Goal: Information Seeking & Learning: Find contact information

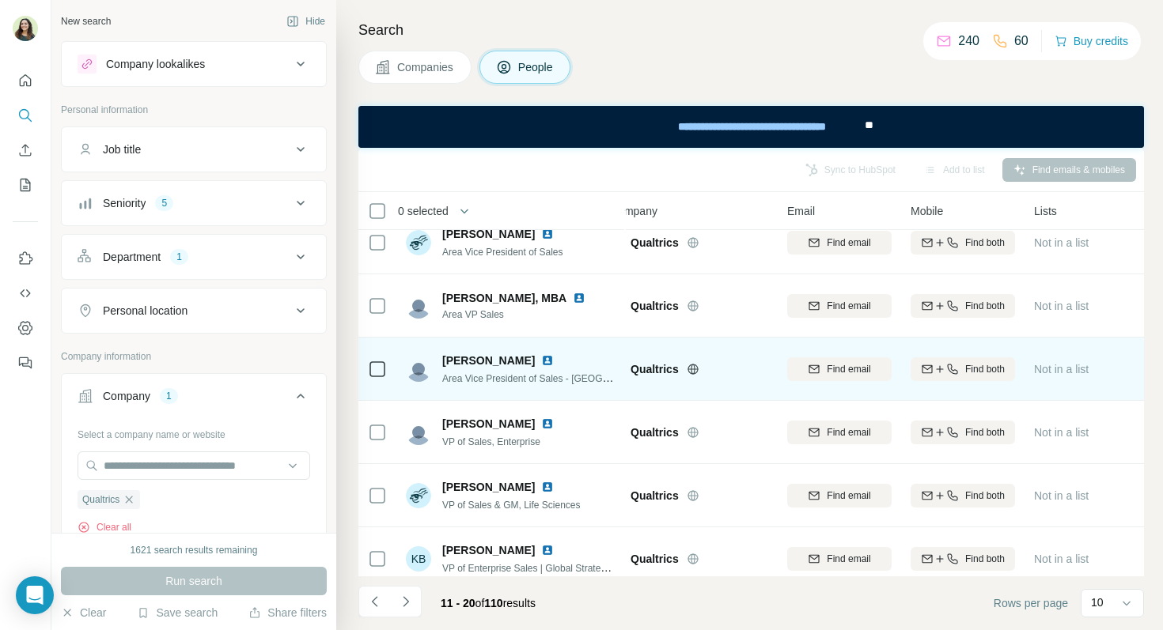
scroll to position [274, 22]
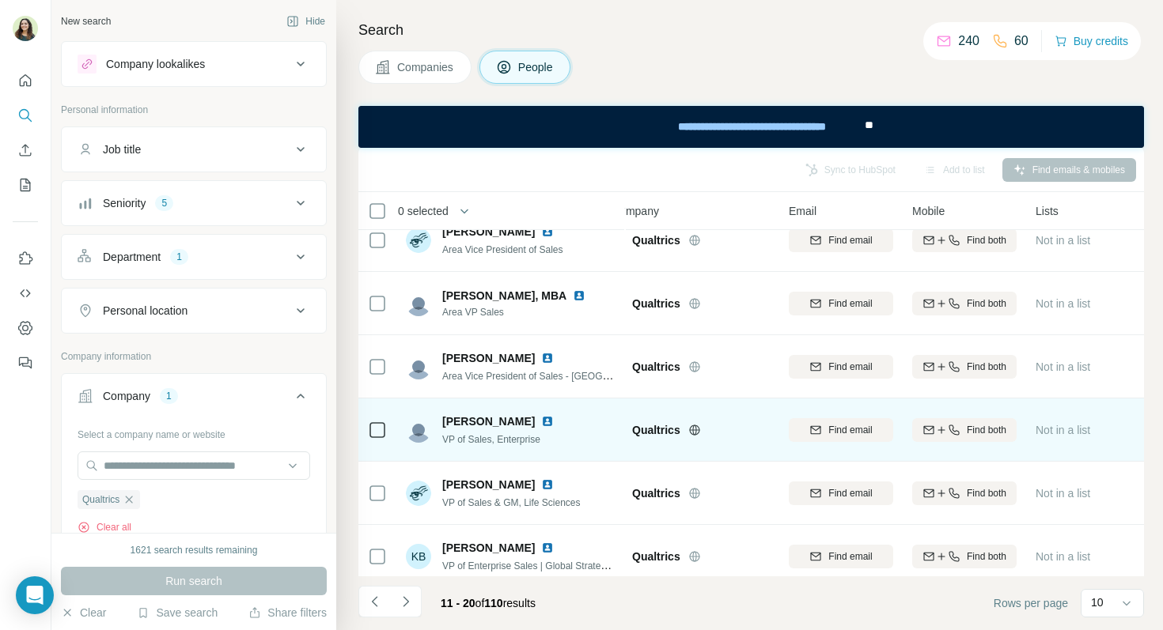
click at [541, 424] on img at bounding box center [547, 421] width 13 height 13
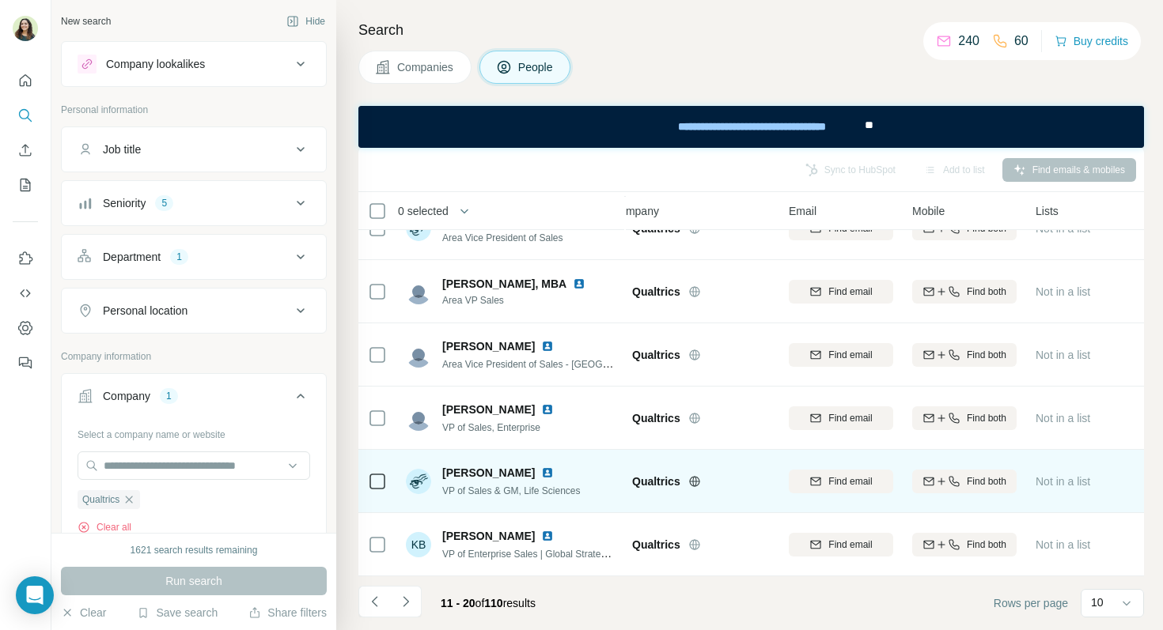
click at [541, 474] on img at bounding box center [547, 473] width 13 height 13
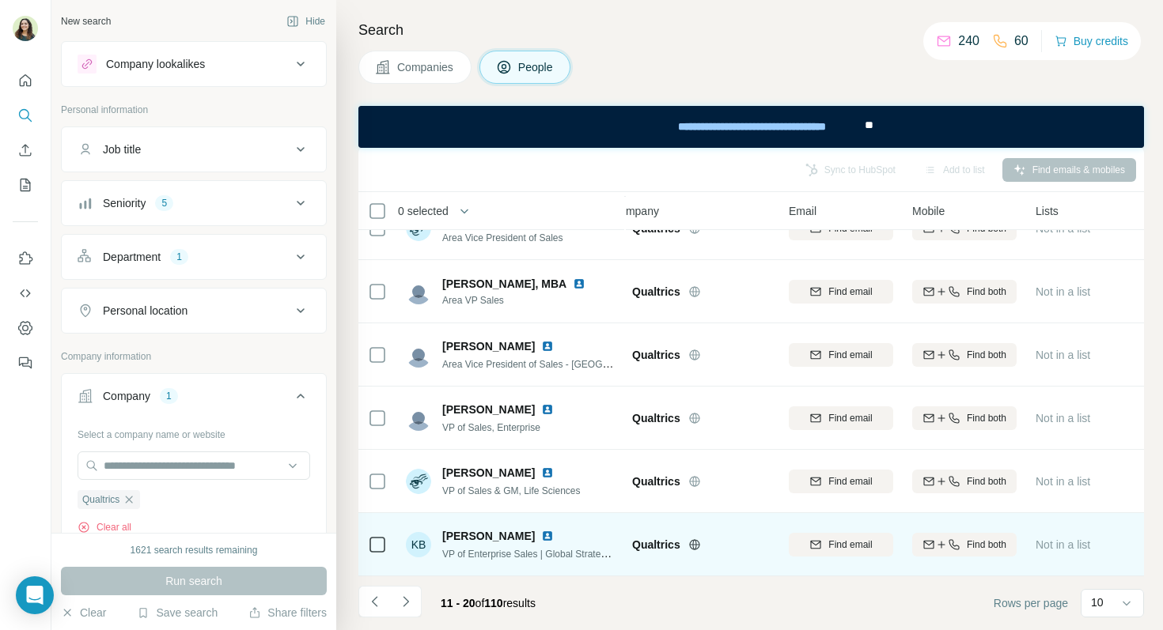
click at [541, 532] on img at bounding box center [547, 536] width 13 height 13
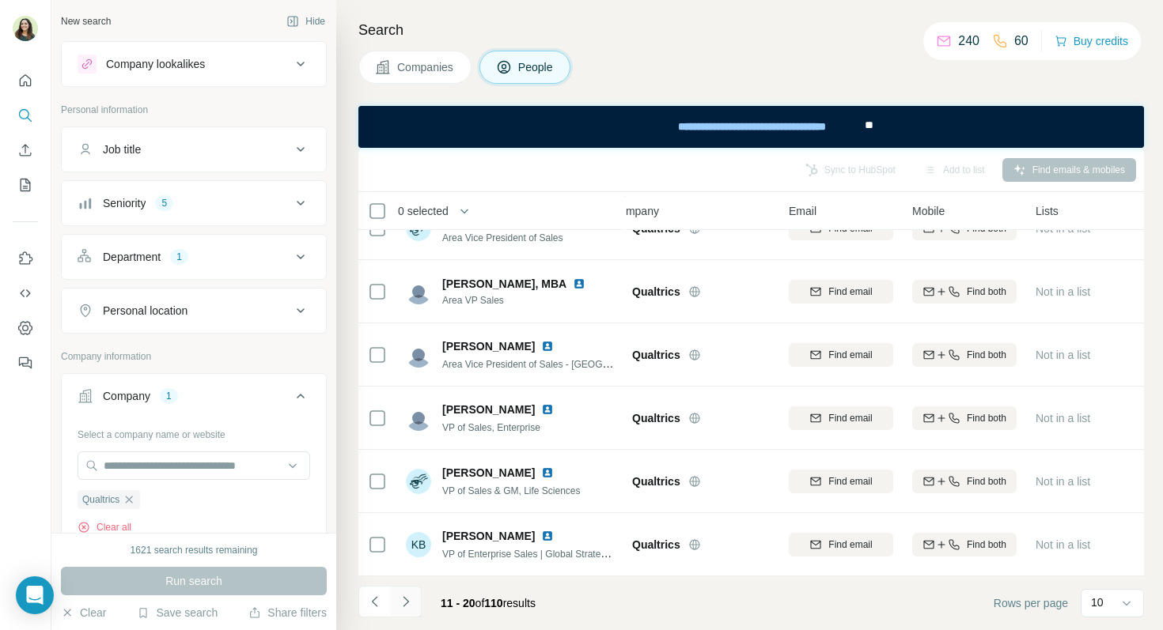
click at [412, 597] on icon "Navigate to next page" at bounding box center [406, 602] width 16 height 16
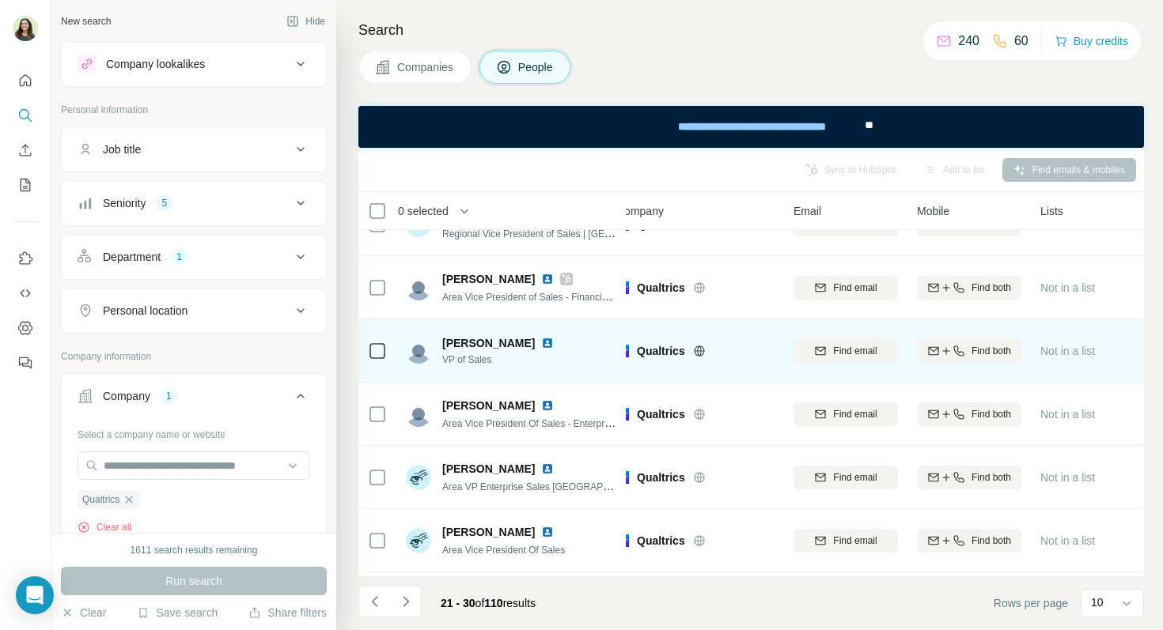
scroll to position [40, 17]
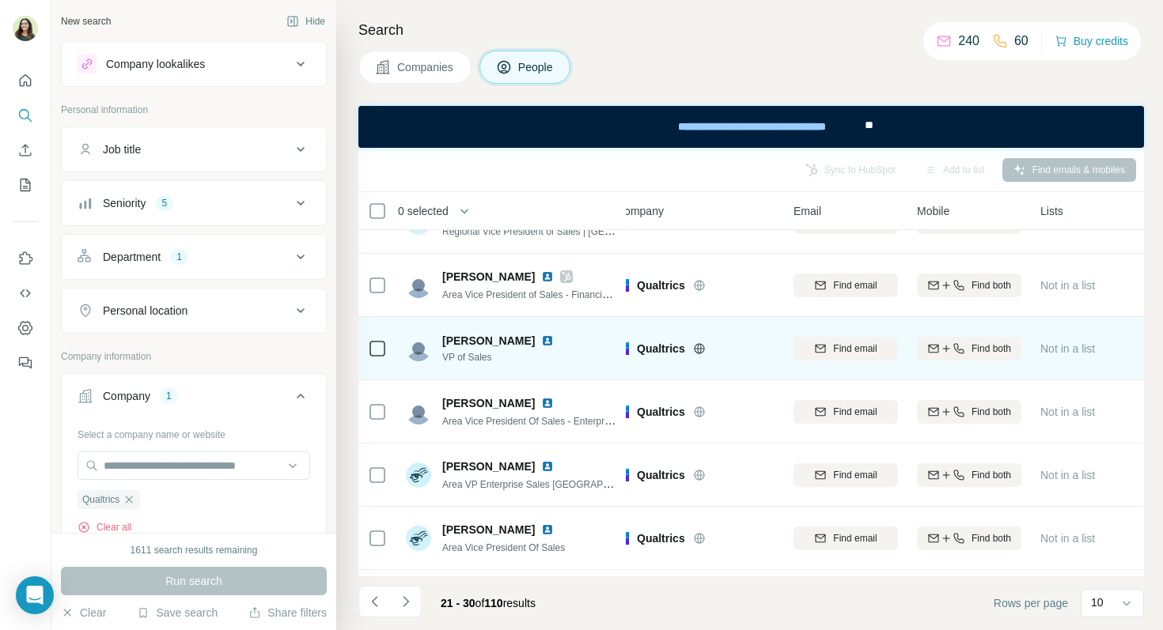
click at [541, 339] on img at bounding box center [547, 341] width 13 height 13
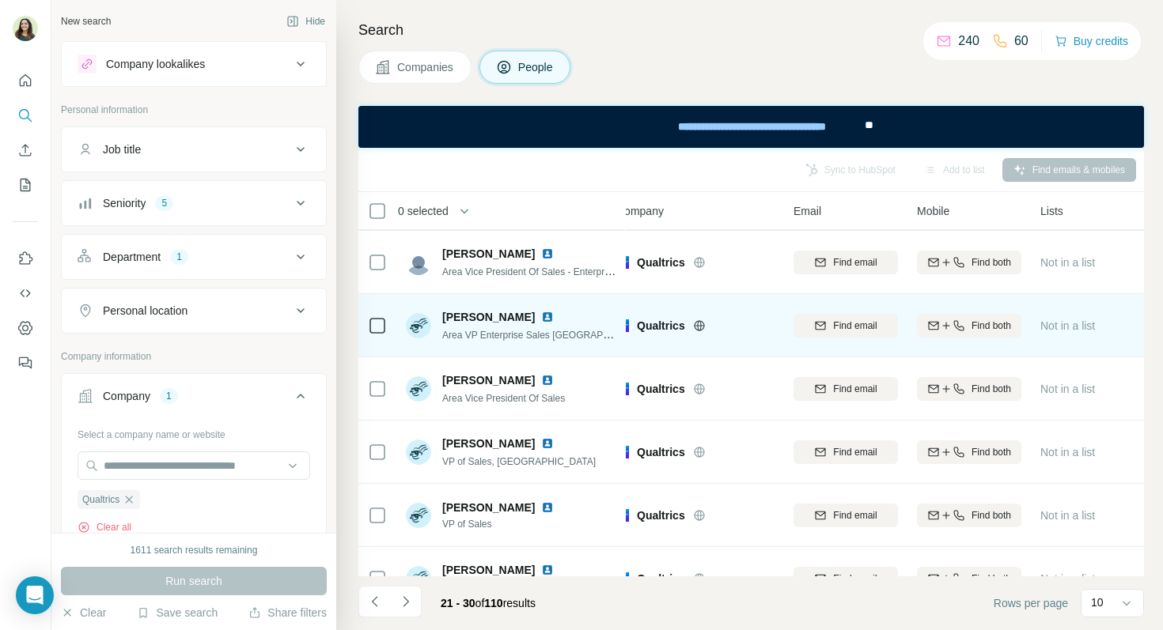
scroll to position [199, 17]
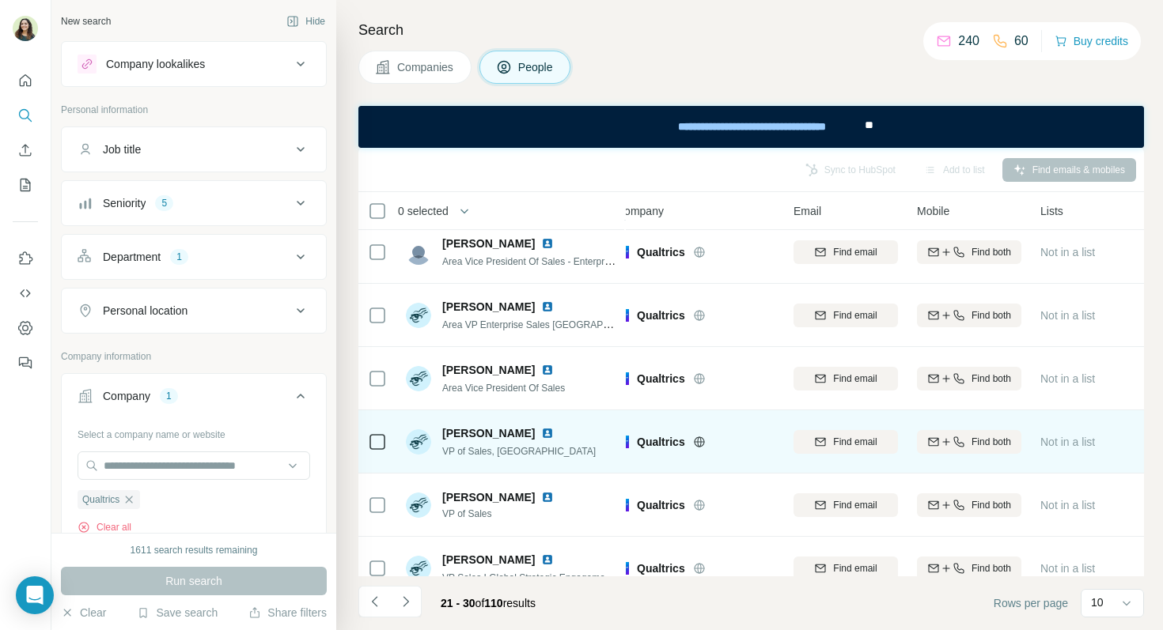
click at [541, 430] on img at bounding box center [547, 433] width 13 height 13
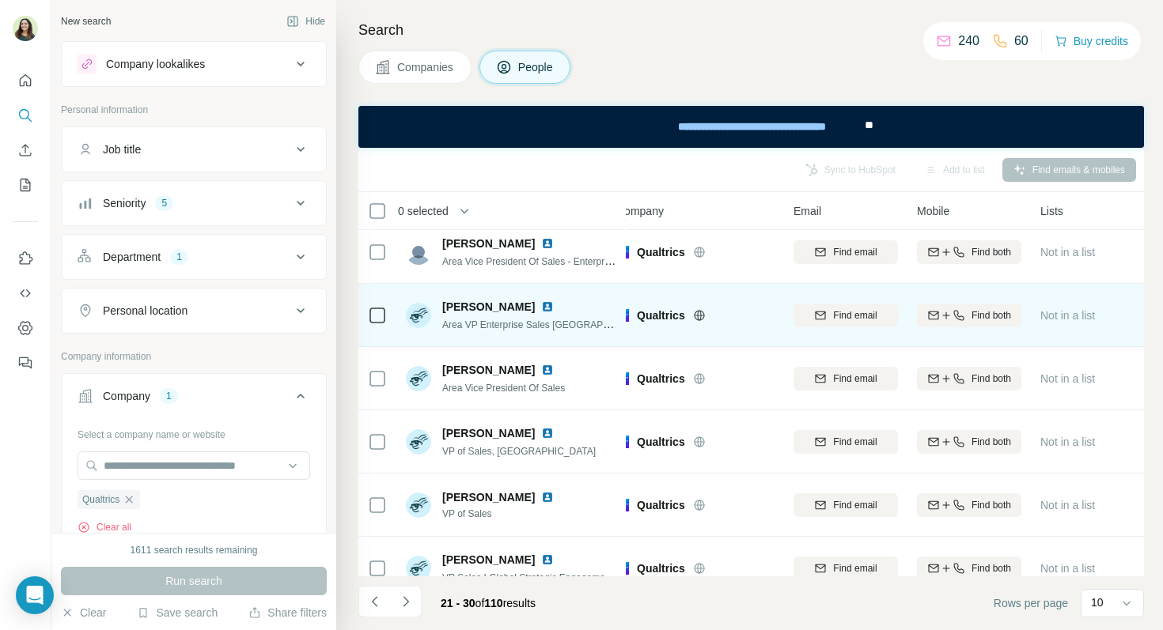
scroll to position [286, 17]
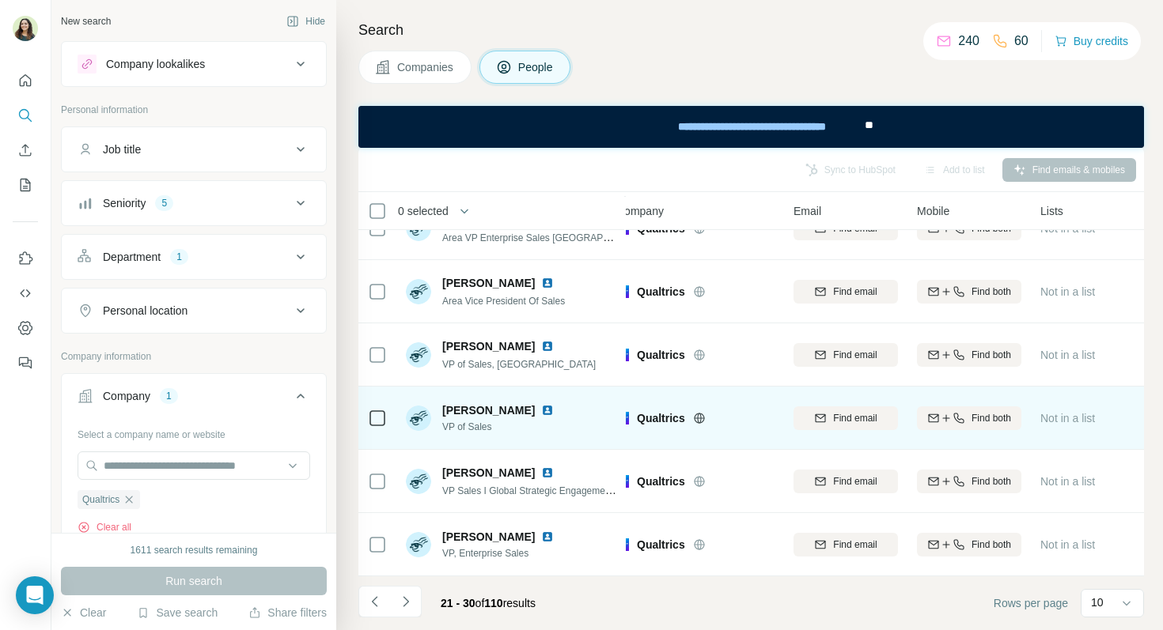
click at [541, 409] on img at bounding box center [547, 410] width 13 height 13
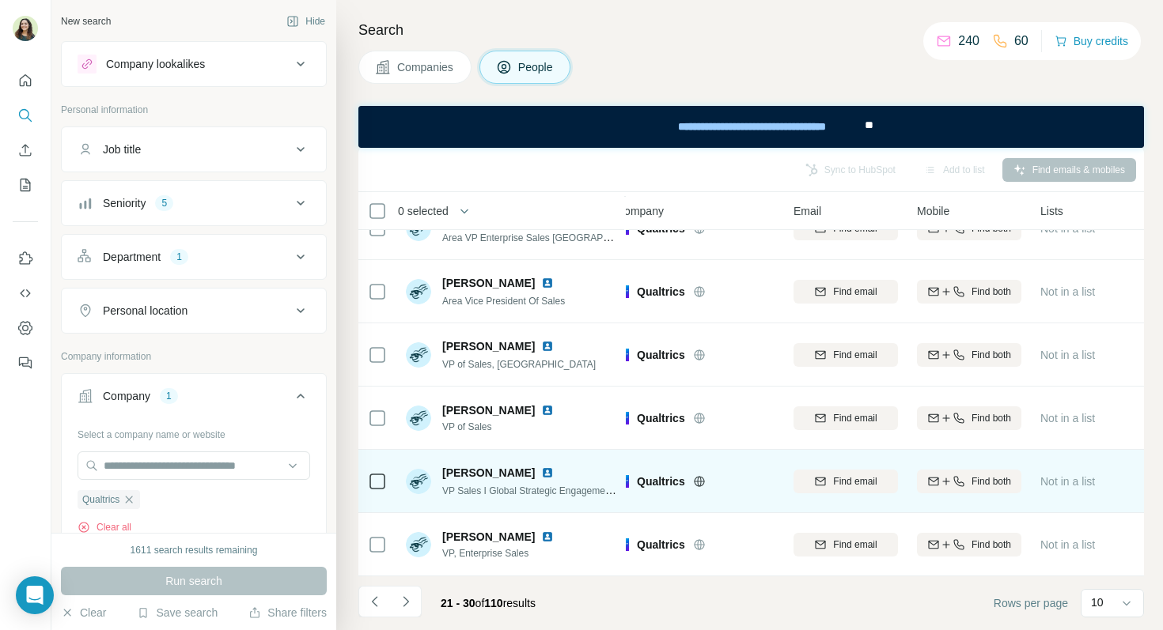
click at [554, 470] on img at bounding box center [547, 473] width 13 height 13
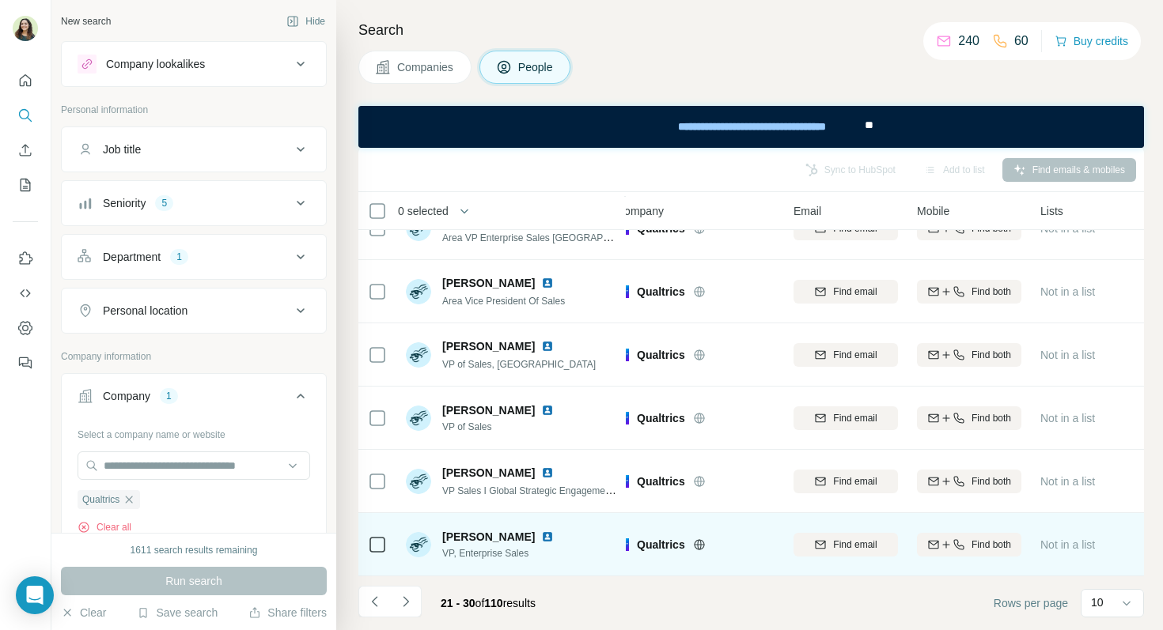
click at [541, 539] on img at bounding box center [547, 537] width 13 height 13
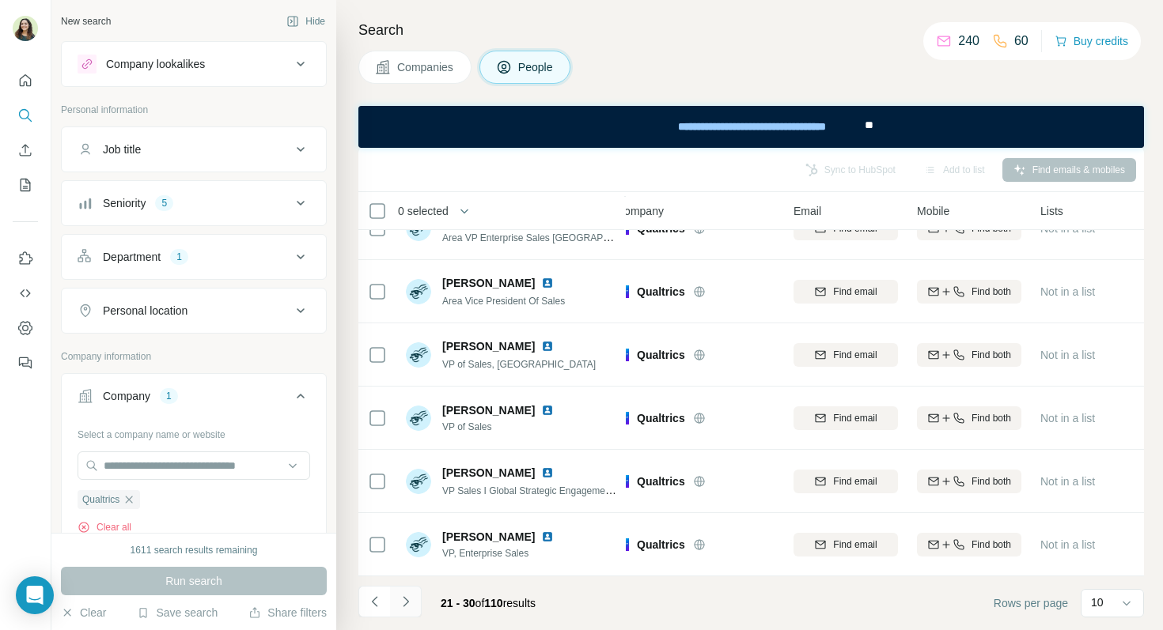
click at [404, 611] on button "Navigate to next page" at bounding box center [406, 602] width 32 height 32
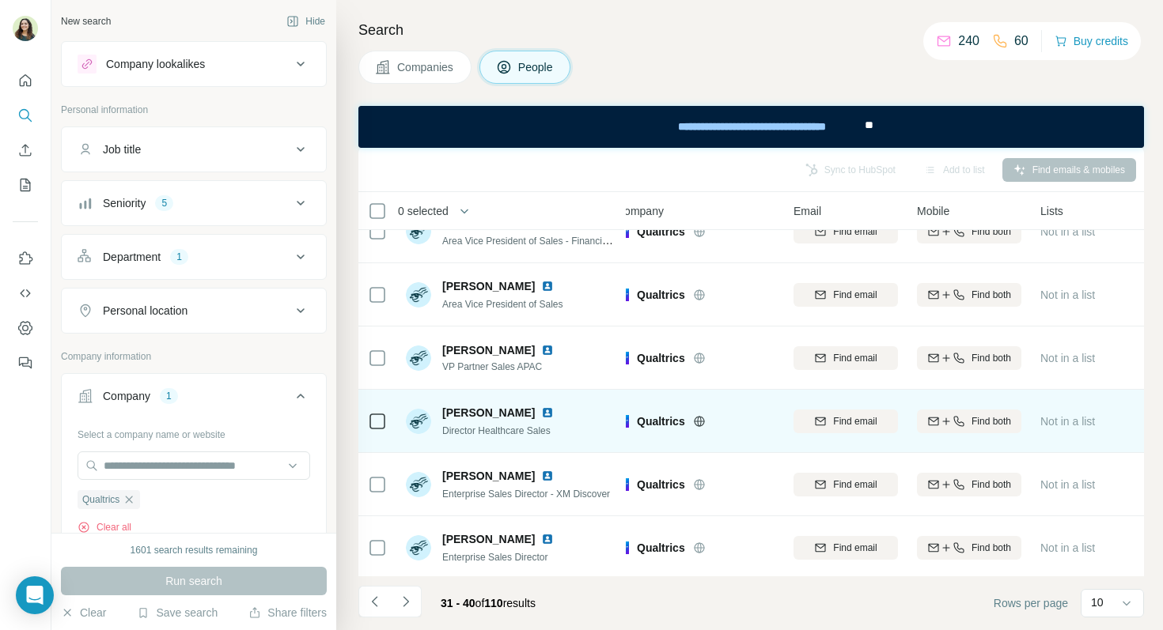
scroll to position [36, 17]
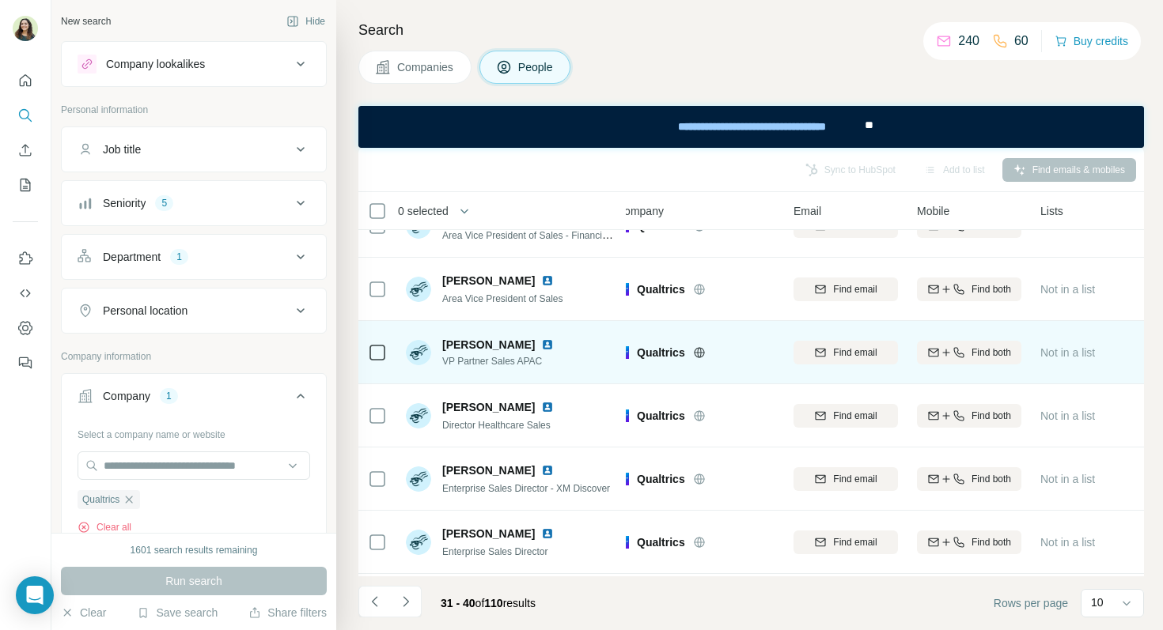
click at [541, 342] on img at bounding box center [547, 345] width 13 height 13
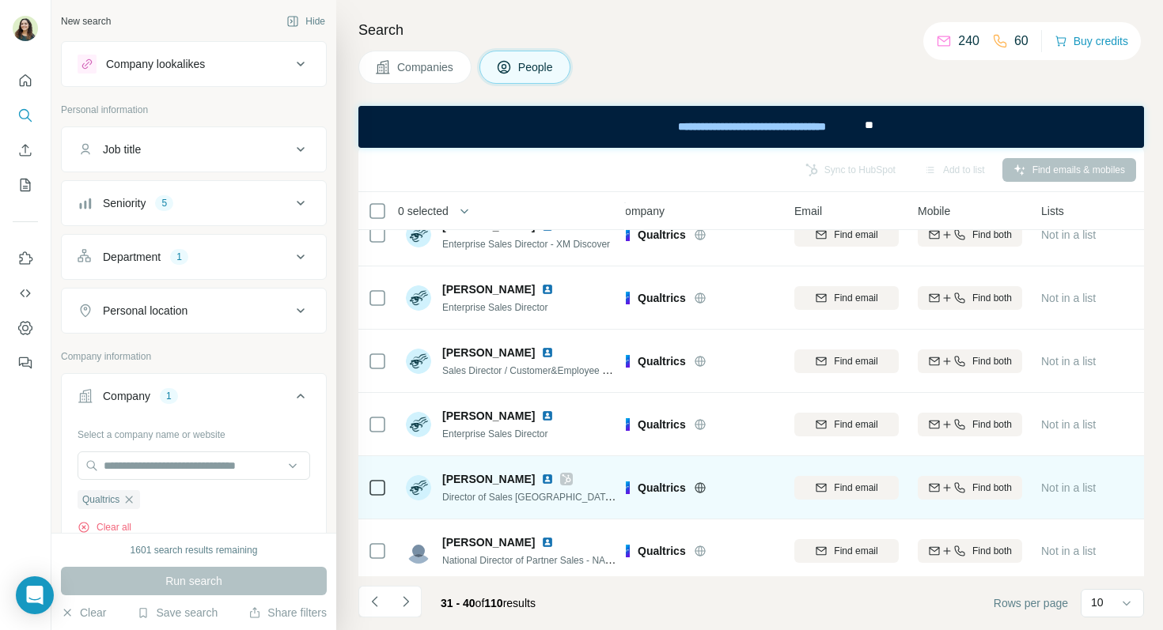
scroll to position [282, 17]
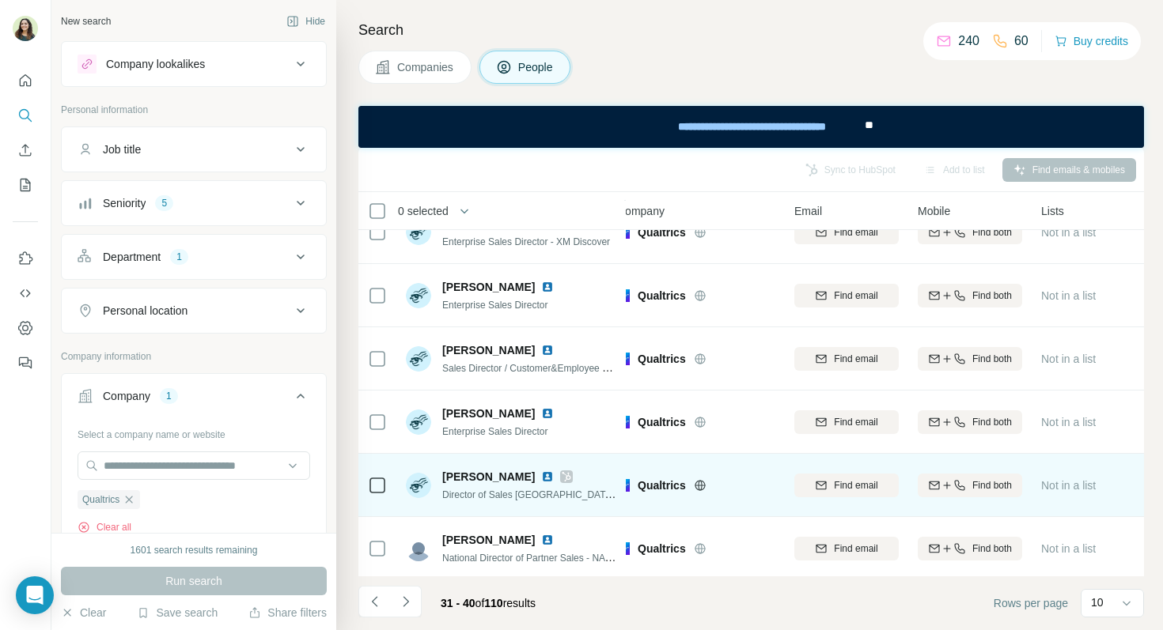
click at [541, 477] on img at bounding box center [547, 477] width 13 height 13
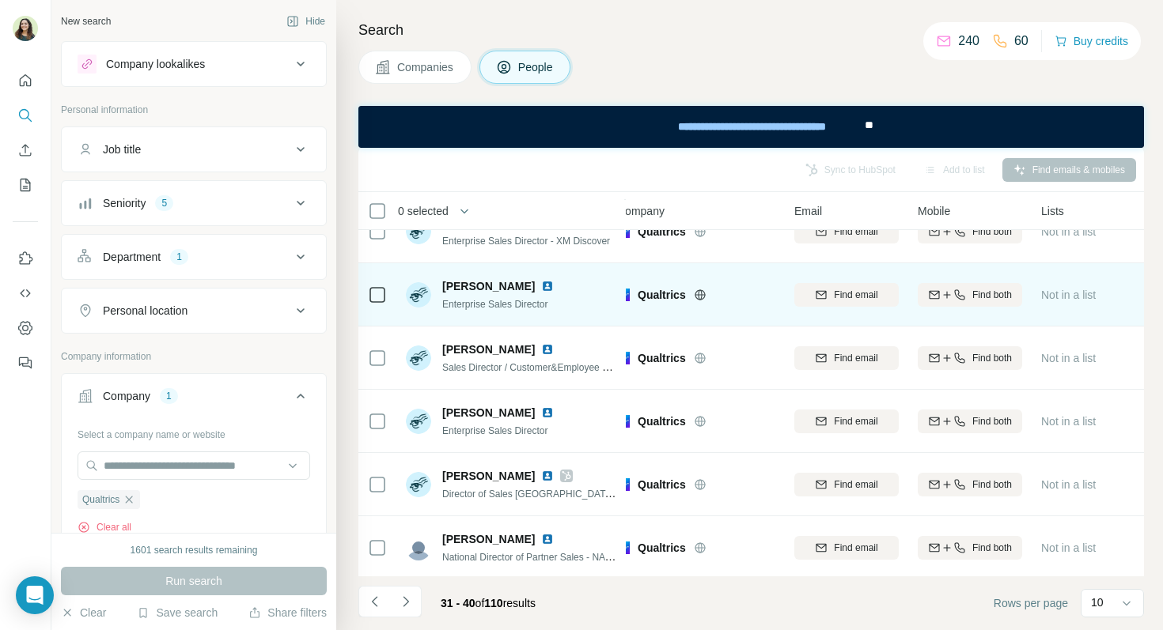
scroll to position [286, 17]
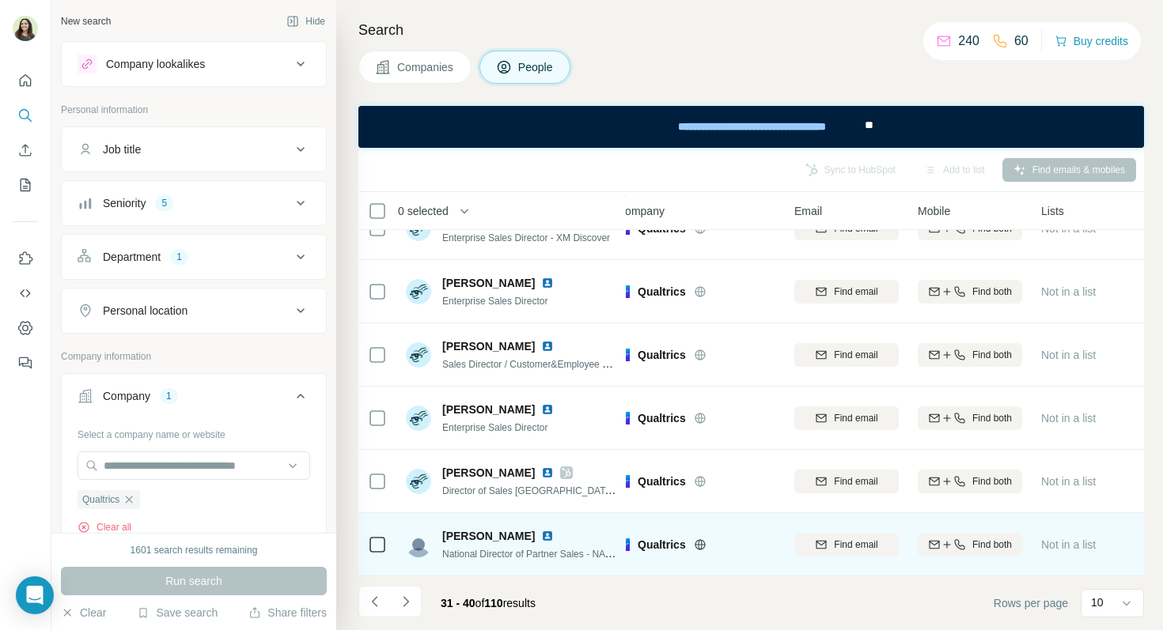
click at [554, 539] on img at bounding box center [547, 536] width 13 height 13
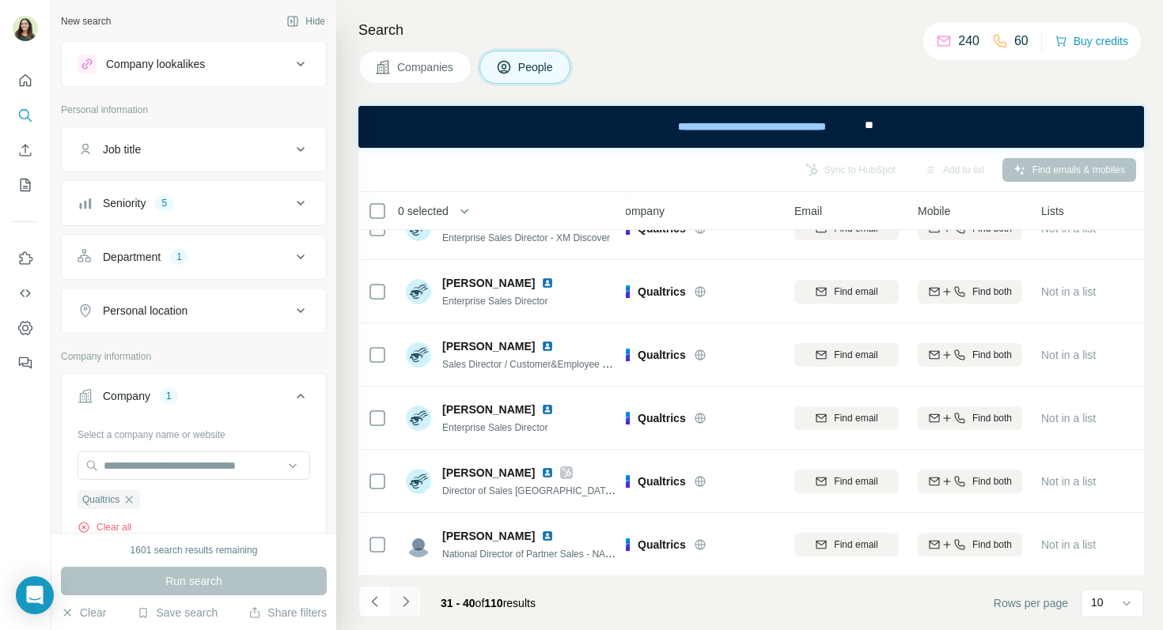
click at [407, 615] on button "Navigate to next page" at bounding box center [406, 602] width 32 height 32
click at [394, 601] on button "Navigate to next page" at bounding box center [406, 602] width 32 height 32
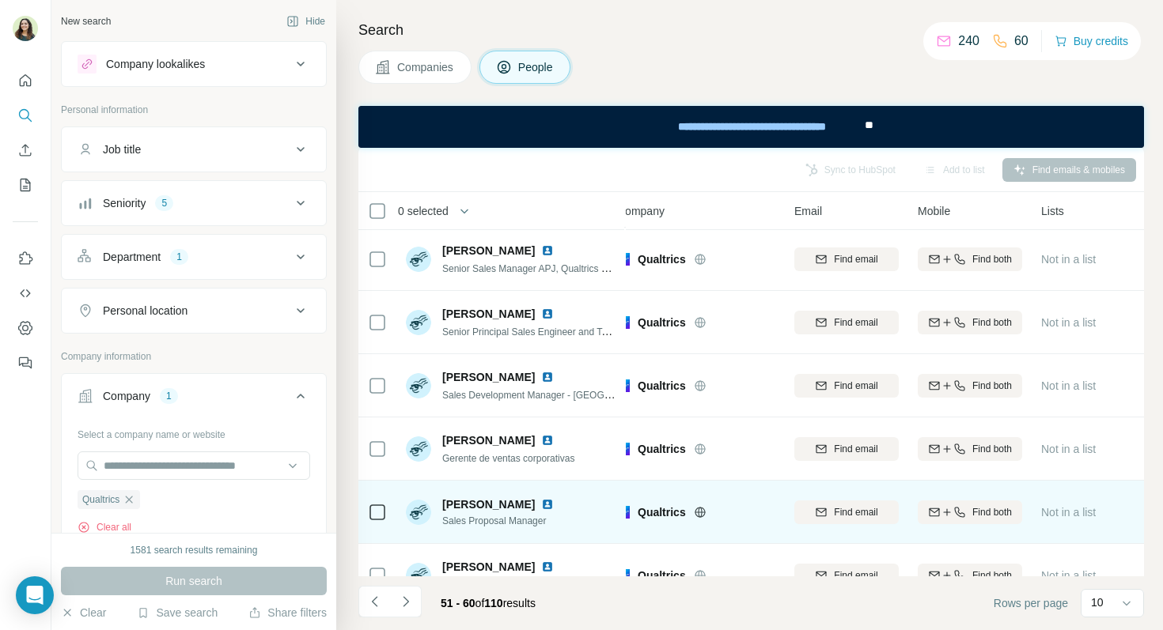
scroll to position [0, 17]
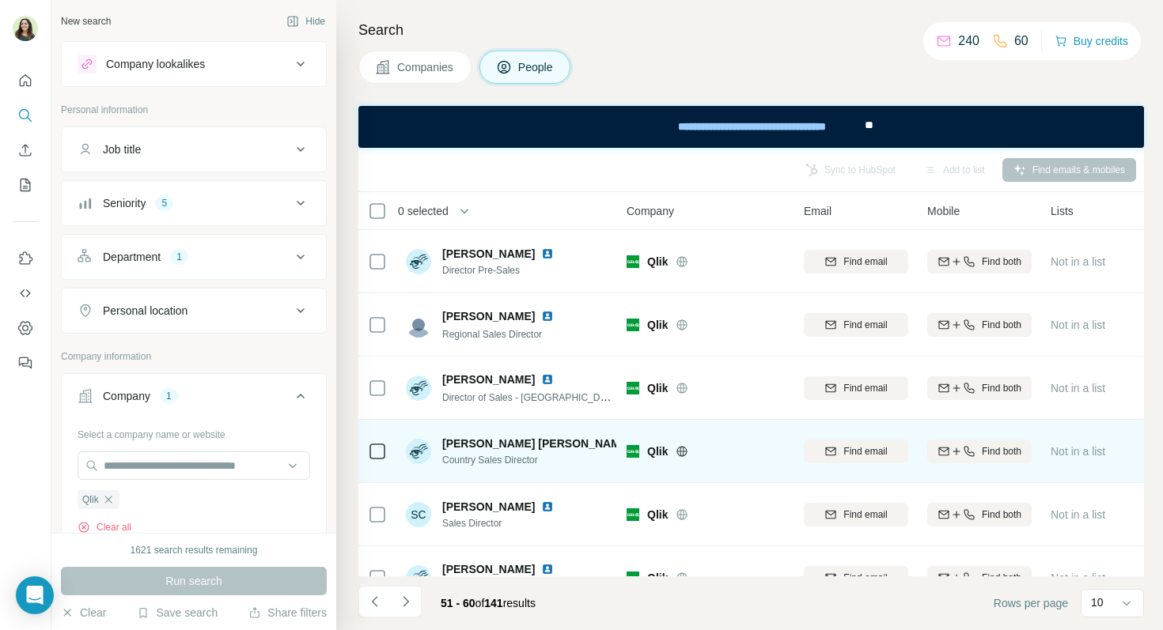
scroll to position [286, 7]
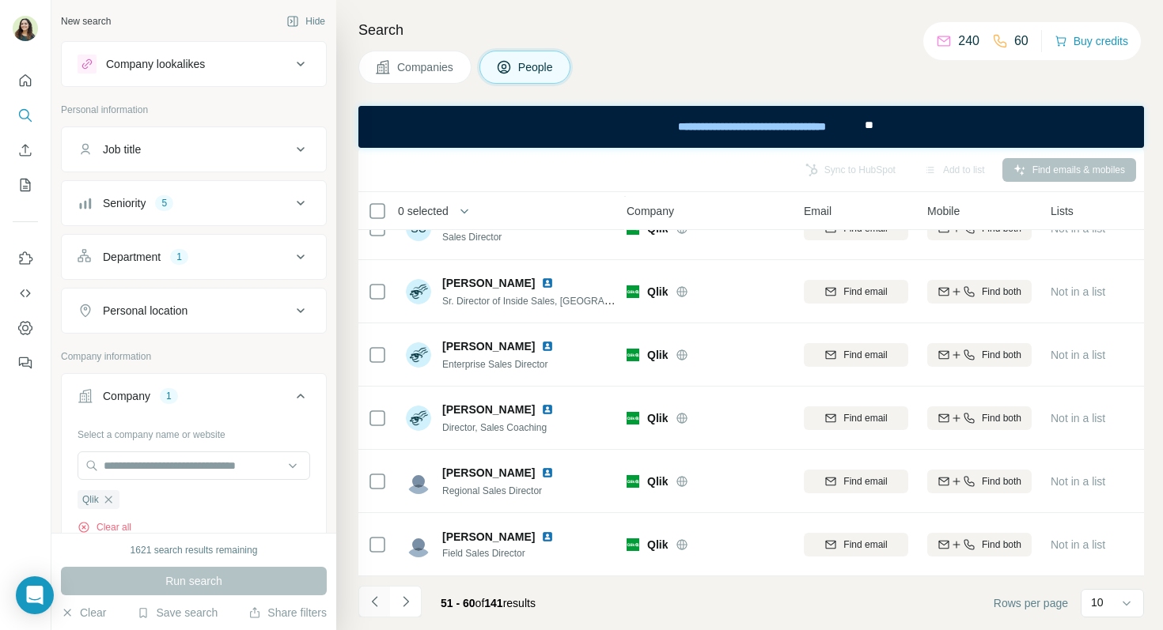
click at [377, 603] on icon "Navigate to previous page" at bounding box center [375, 602] width 16 height 16
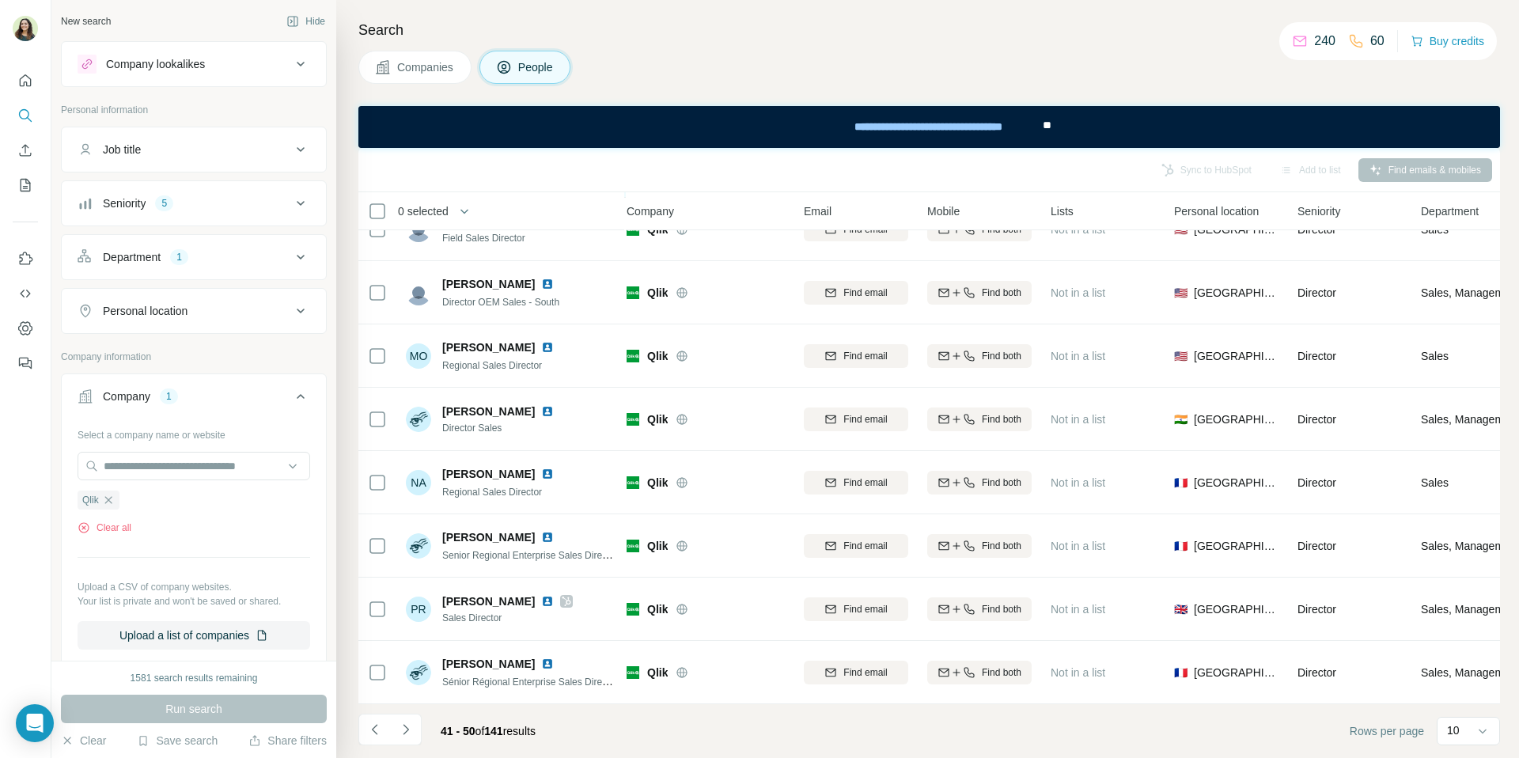
scroll to position [159, 7]
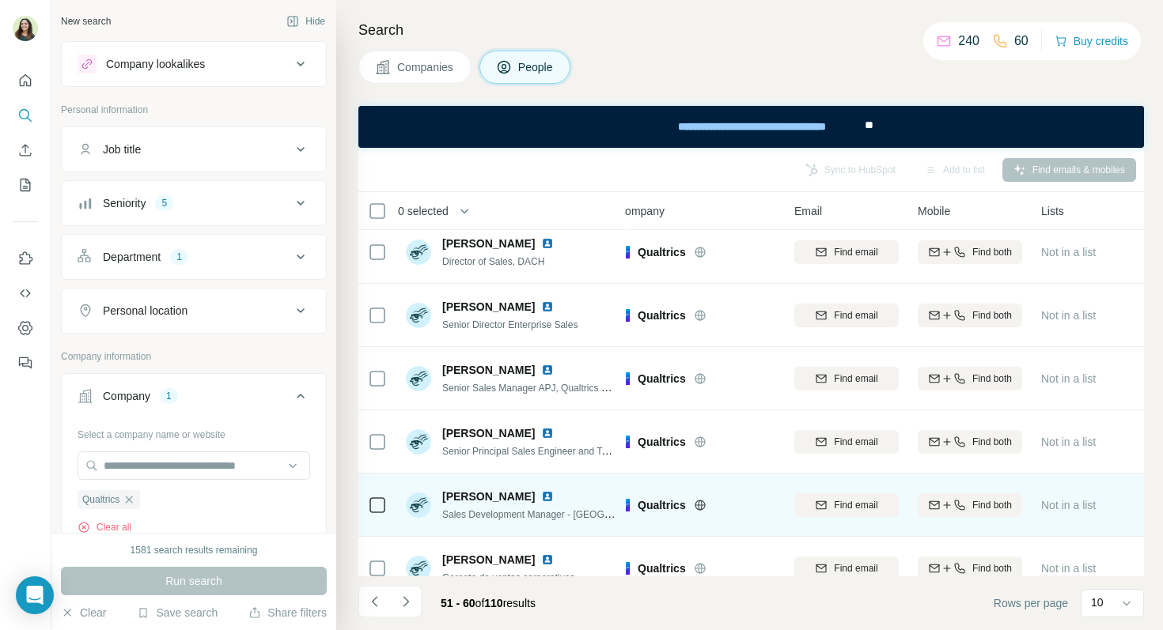
scroll to position [12, 17]
